Goal: Information Seeking & Learning: Learn about a topic

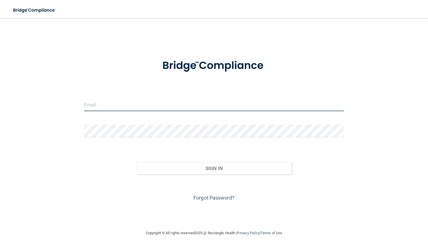
click at [150, 105] on input "email" at bounding box center [213, 104] width 259 height 13
type input "[PERSON_NAME][EMAIL_ADDRESS][PERSON_NAME][DOMAIN_NAME]"
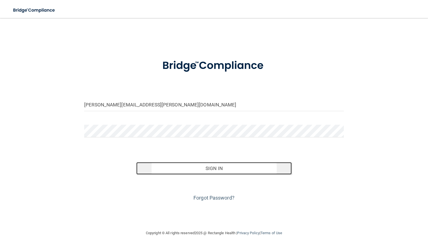
click at [209, 167] on button "Sign In" at bounding box center [214, 168] width 156 height 12
click at [212, 165] on button "Sign In" at bounding box center [214, 168] width 156 height 12
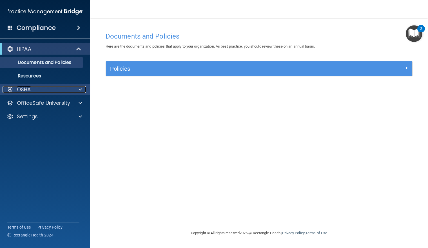
click at [78, 88] on div at bounding box center [79, 89] width 14 height 7
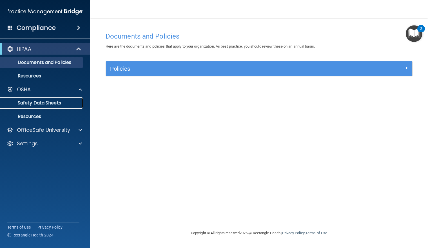
click at [56, 100] on p "Safety Data Sheets" at bounding box center [42, 103] width 77 height 6
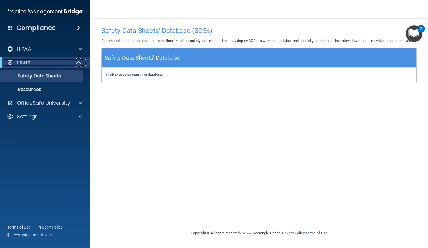
click at [79, 62] on span at bounding box center [79, 62] width 5 height 7
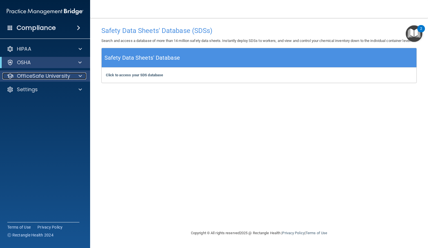
click at [79, 73] on span at bounding box center [80, 76] width 3 height 7
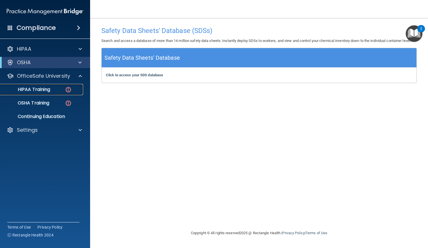
click at [42, 87] on p "HIPAA Training" at bounding box center [27, 90] width 46 height 6
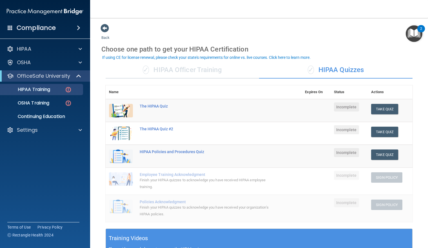
click at [164, 64] on div "✓ HIPAA Officer Training" at bounding box center [182, 70] width 153 height 17
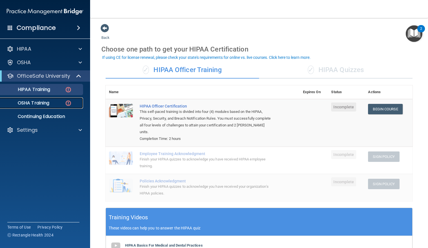
click at [69, 101] on img at bounding box center [68, 103] width 7 height 7
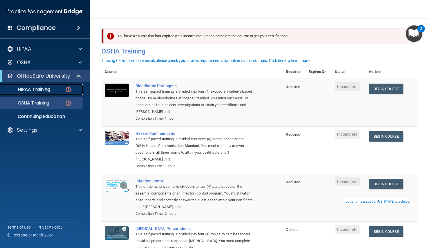
click at [37, 89] on p "HIPAA Training" at bounding box center [27, 90] width 46 height 6
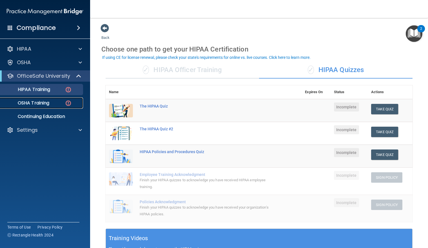
click at [39, 102] on p "OSHA Training" at bounding box center [27, 103] width 46 height 6
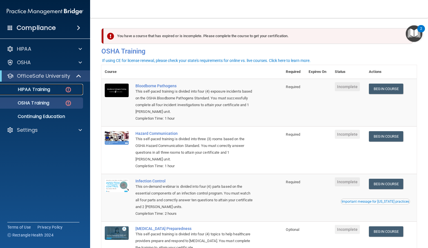
click at [29, 88] on p "HIPAA Training" at bounding box center [27, 90] width 46 height 6
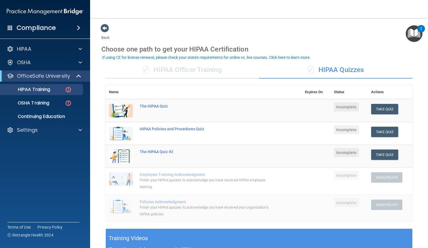
click at [173, 68] on div "✓ HIPAA Officer Training" at bounding box center [182, 70] width 153 height 17
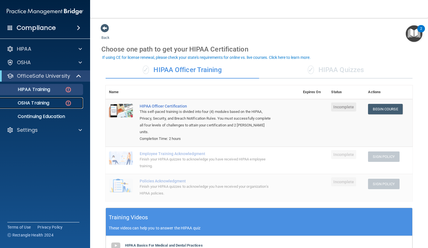
click at [43, 104] on p "OSHA Training" at bounding box center [27, 103] width 46 height 6
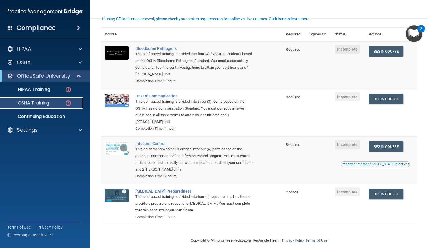
scroll to position [45, 0]
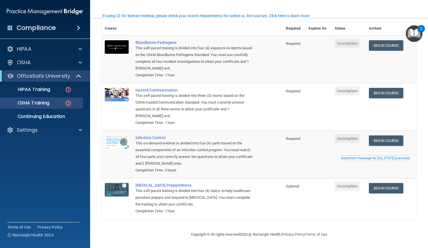
click at [418, 28] on div "2" at bounding box center [421, 28] width 8 height 7
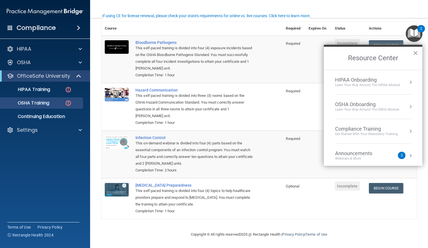
click at [400, 155] on div "2" at bounding box center [401, 155] width 2 height 0
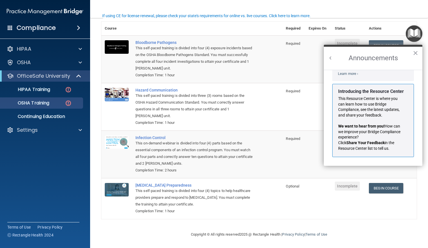
scroll to position [99, 0]
click at [380, 118] on p "This Resource Center is where you can learn how to use Bridge Compliance, see t…" at bounding box center [371, 107] width 66 height 22
click at [418, 50] on h2 "Announcements" at bounding box center [373, 58] width 98 height 23
click at [415, 52] on button "×" at bounding box center [415, 52] width 5 height 9
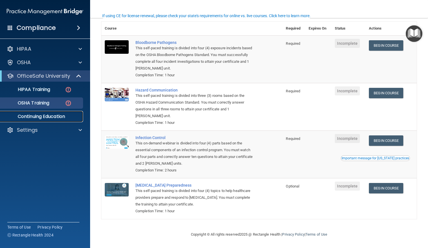
click at [51, 114] on p "Continuing Education" at bounding box center [42, 117] width 77 height 6
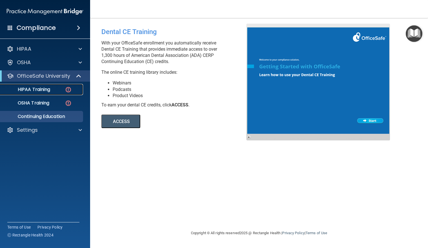
click at [49, 88] on p "HIPAA Training" at bounding box center [27, 90] width 46 height 6
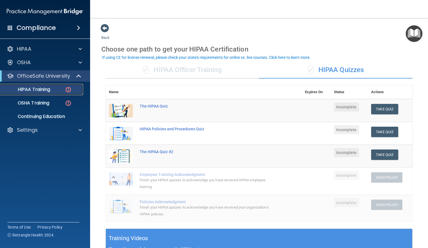
click at [49, 88] on p "HIPAA Training" at bounding box center [27, 90] width 46 height 6
click at [159, 67] on div "✓ HIPAA Officer Training" at bounding box center [182, 70] width 153 height 17
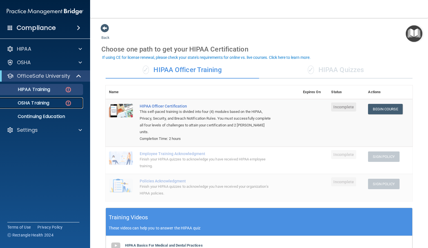
click at [46, 102] on p "OSHA Training" at bounding box center [27, 103] width 46 height 6
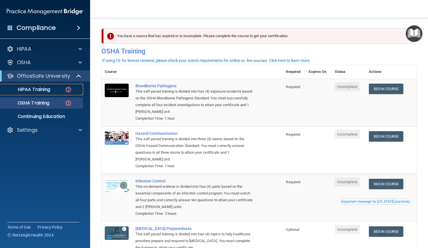
click at [41, 90] on p "HIPAA Training" at bounding box center [27, 90] width 46 height 6
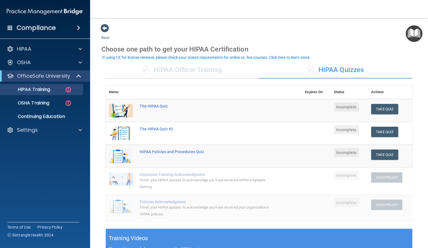
click at [186, 67] on div "✓ HIPAA Officer Training" at bounding box center [182, 70] width 153 height 17
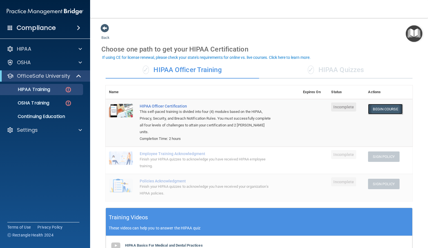
click at [380, 108] on link "Begin Course" at bounding box center [385, 109] width 34 height 10
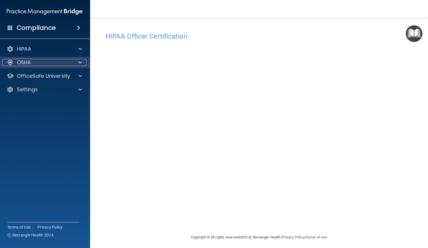
click at [27, 59] on p "OSHA" at bounding box center [24, 62] width 14 height 7
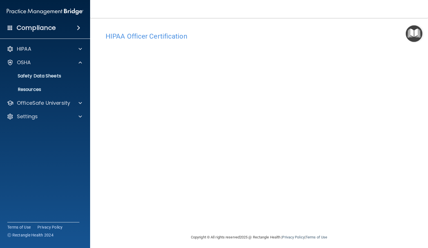
click at [78, 25] on span at bounding box center [78, 27] width 3 height 7
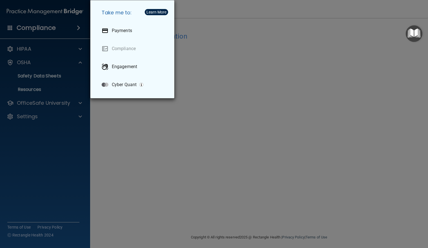
click at [302, 25] on div "Take me to: Payments Compliance Engagement Cyber Quant" at bounding box center [214, 124] width 428 height 248
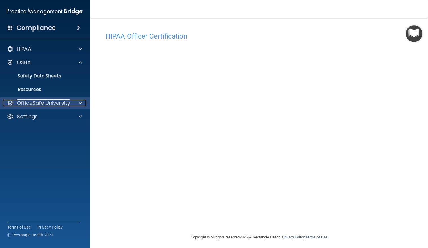
click at [50, 100] on p "OfficeSafe University" at bounding box center [43, 103] width 53 height 7
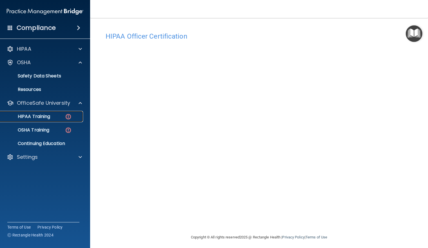
click at [47, 116] on p "HIPAA Training" at bounding box center [27, 117] width 46 height 6
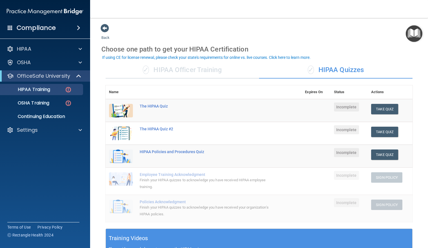
click at [165, 71] on div "✓ HIPAA Officer Training" at bounding box center [182, 70] width 153 height 17
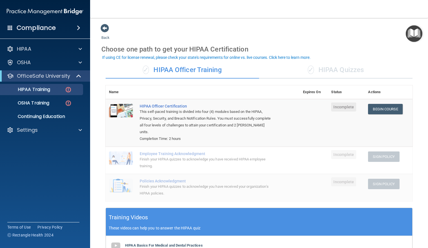
click at [334, 69] on div "✓ HIPAA Quizzes" at bounding box center [335, 70] width 153 height 17
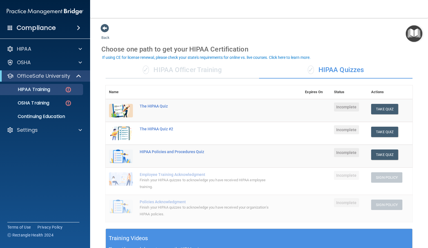
click at [187, 70] on div "✓ HIPAA Officer Training" at bounding box center [182, 70] width 153 height 17
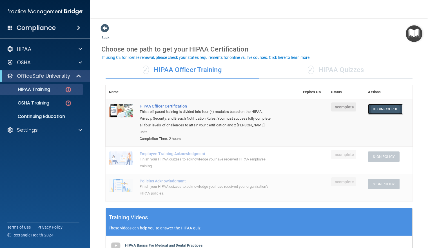
click at [373, 106] on link "Begin Course" at bounding box center [385, 109] width 34 height 10
